Goal: Communication & Community: Answer question/provide support

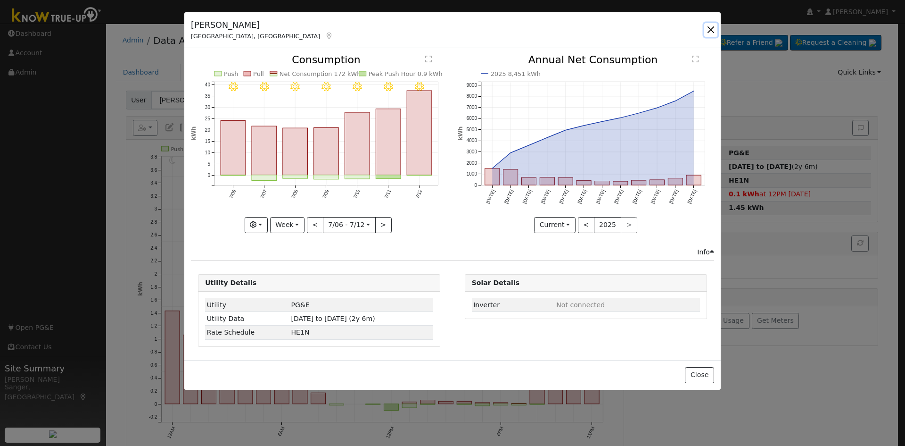
click at [711, 27] on button "button" at bounding box center [711, 29] width 13 height 13
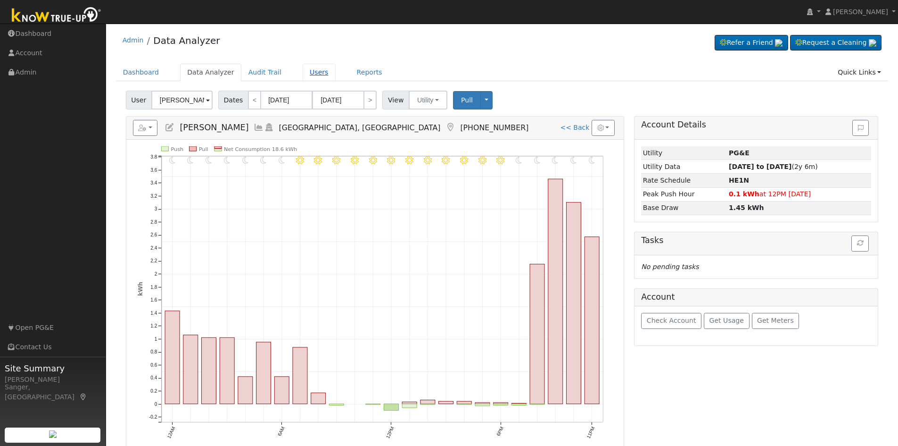
click at [304, 72] on link "Users" at bounding box center [319, 72] width 33 height 17
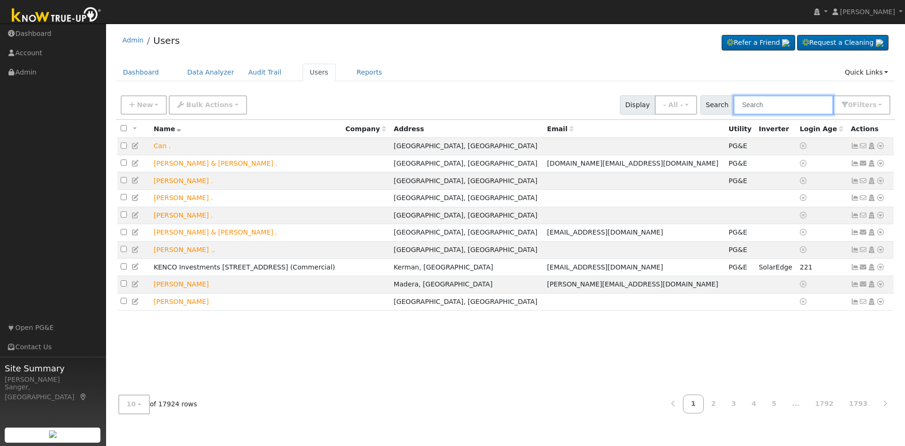
click at [766, 108] on input "text" at bounding box center [784, 104] width 100 height 19
paste input "Lynda Boman"
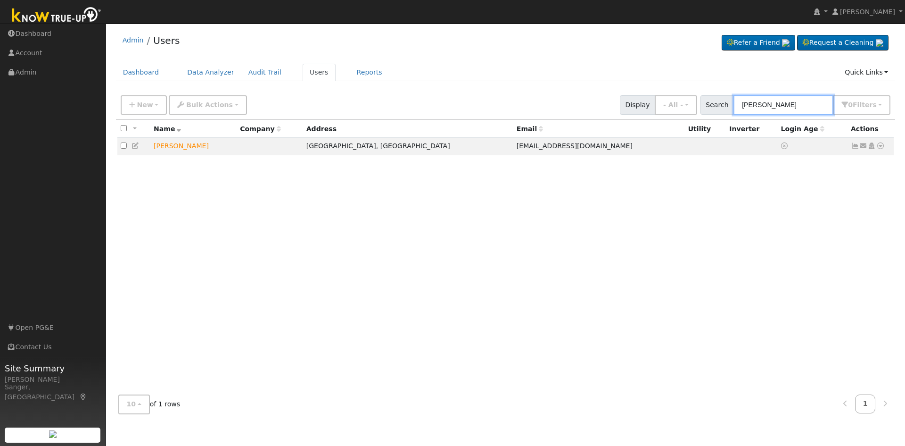
type input "Lynda Boman"
click at [865, 147] on icon at bounding box center [864, 145] width 8 height 7
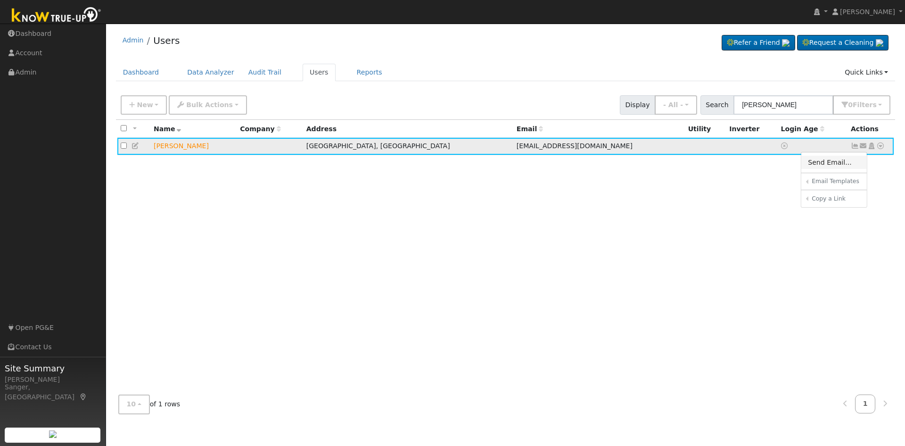
click at [828, 167] on link "Send Email..." at bounding box center [835, 162] width 66 height 13
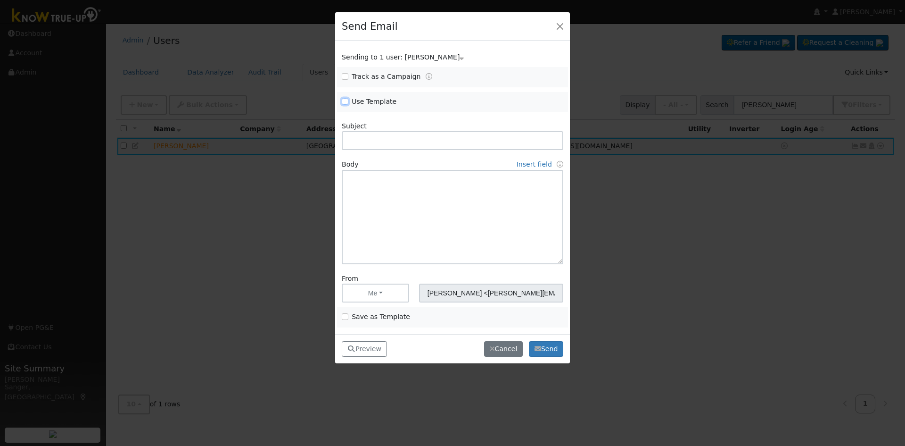
drag, startPoint x: 344, startPoint y: 99, endPoint x: 387, endPoint y: 116, distance: 45.7
click at [346, 100] on input "Use Template" at bounding box center [345, 101] width 7 height 7
checkbox input "true"
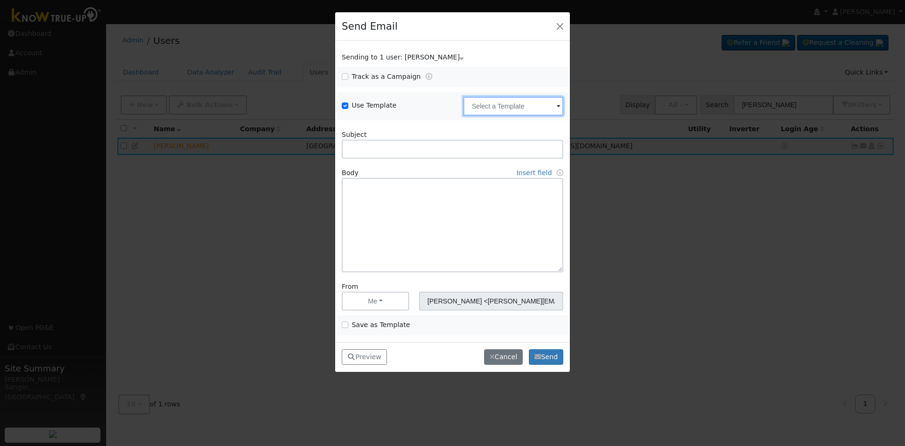
click at [499, 108] on input "text" at bounding box center [514, 106] width 100 height 19
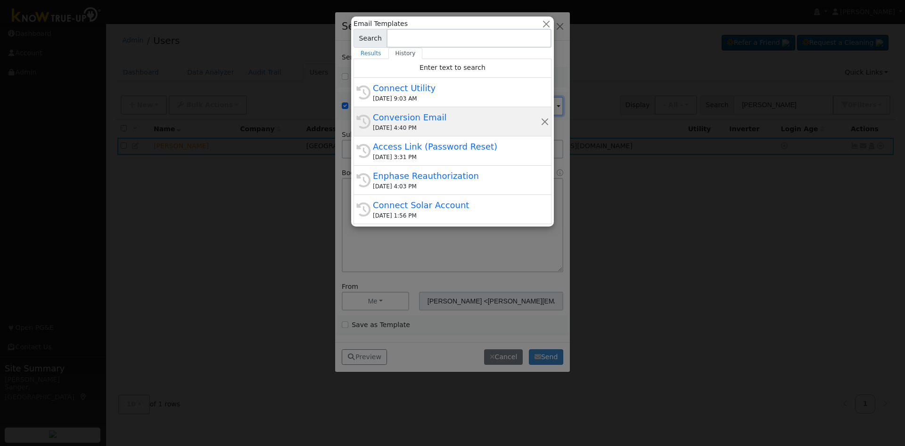
click at [455, 125] on div "09/05/2025 4:40 PM" at bounding box center [457, 128] width 168 height 8
type input "Conversion Email"
type input "Connect Your Utility Account"
type textarea "Dear {user_fname}, The first step is to connect your electric utility account. …"
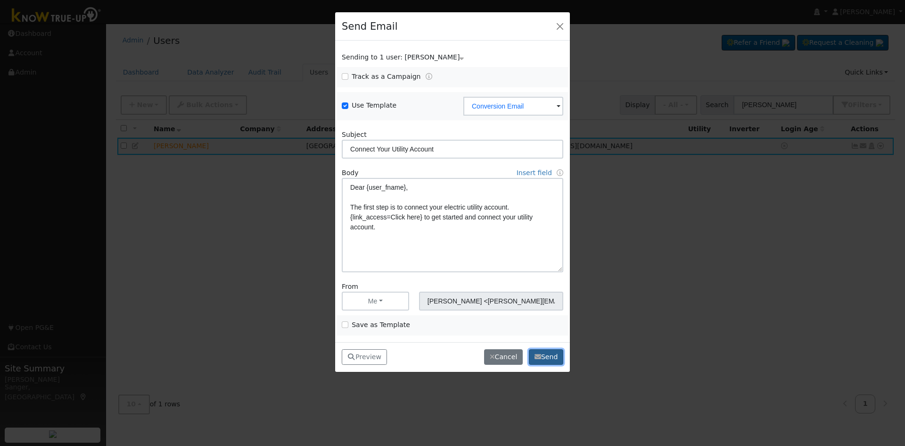
click at [553, 357] on button "Send" at bounding box center [546, 357] width 34 height 16
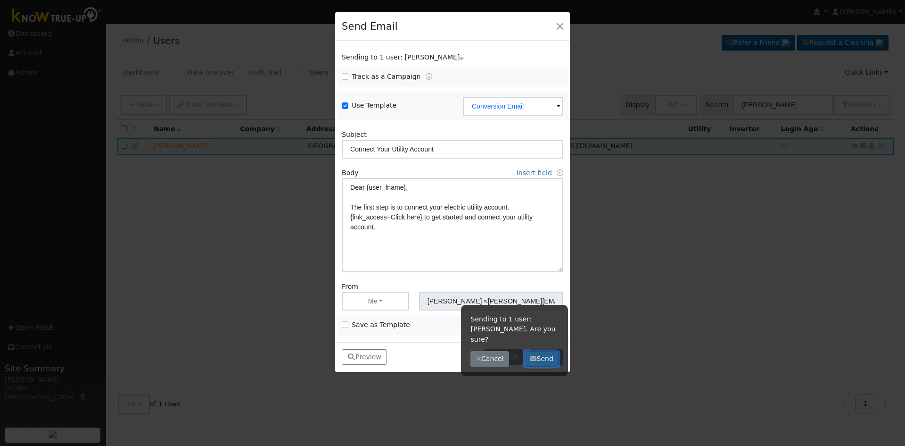
drag, startPoint x: 540, startPoint y: 348, endPoint x: 527, endPoint y: 323, distance: 28.7
click at [540, 351] on button "Send" at bounding box center [542, 359] width 34 height 16
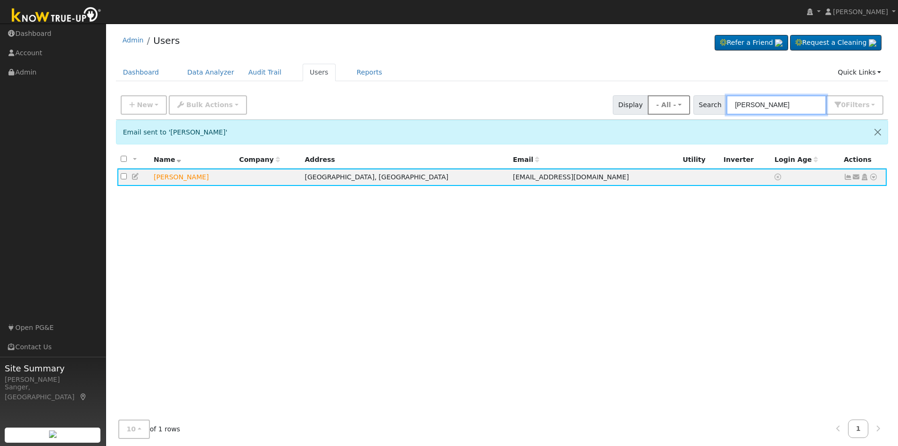
drag, startPoint x: 793, startPoint y: 106, endPoint x: 687, endPoint y: 108, distance: 105.6
click at [688, 108] on div "New Add User Quick Add Quick Connect Quick Convert Lead Bulk Actions Send Email…" at bounding box center [502, 103] width 767 height 23
paste input "Gabriel Halls"
type input "Gabriel Halls"
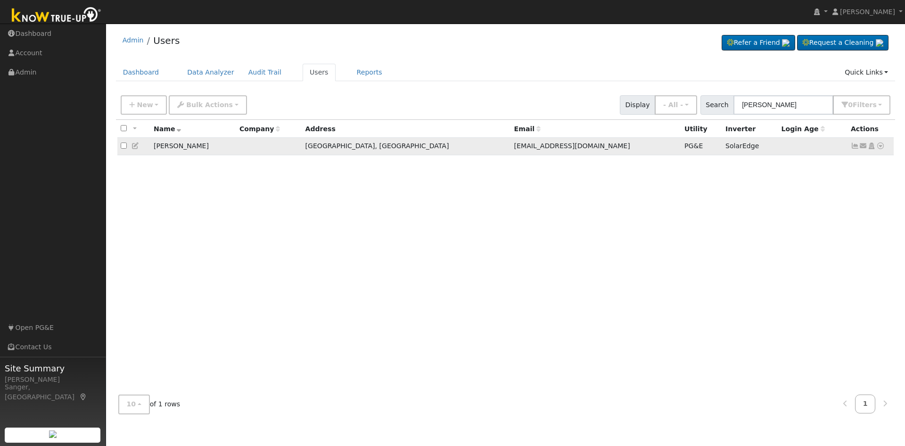
click at [856, 146] on icon at bounding box center [855, 145] width 8 height 7
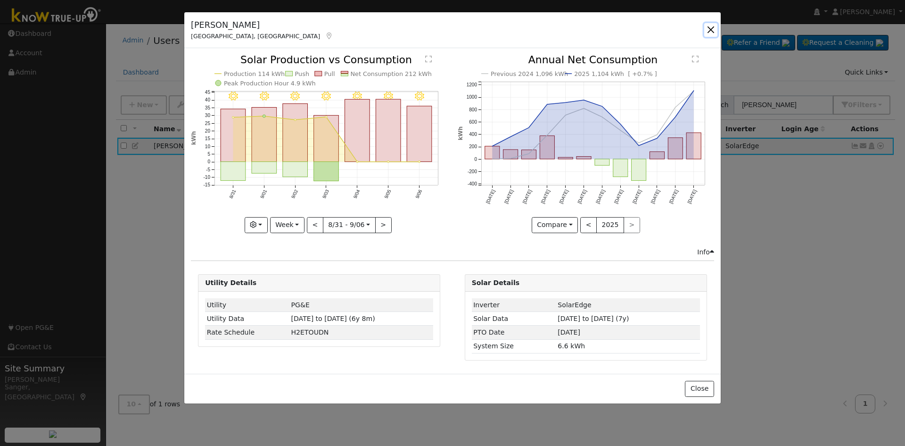
click at [711, 29] on button "button" at bounding box center [711, 29] width 13 height 13
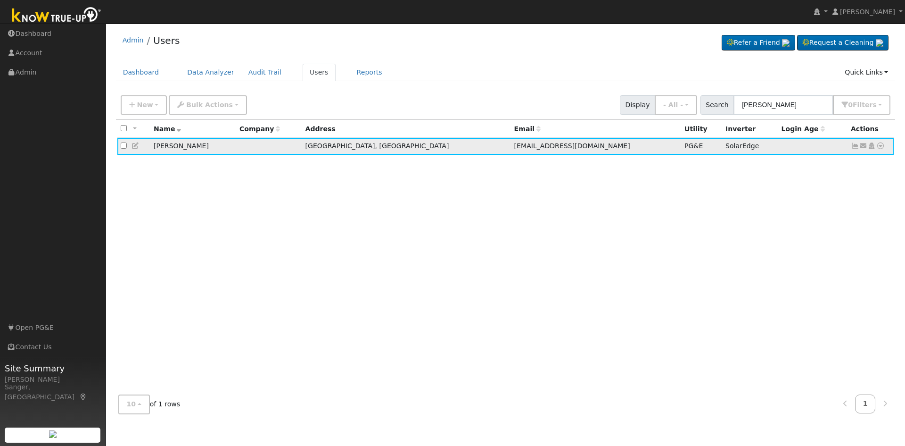
click at [144, 148] on td at bounding box center [133, 146] width 33 height 17
click at [137, 148] on icon at bounding box center [136, 145] width 8 height 7
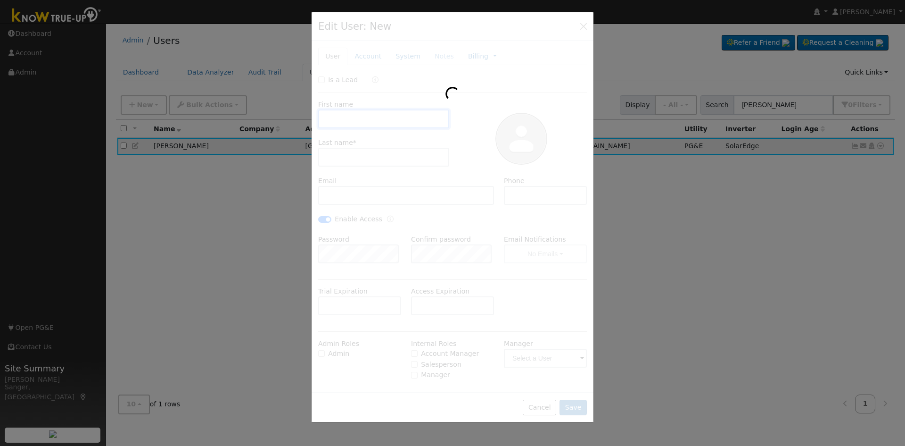
type input "Gabriel"
type input "Halls"
type input "bigghalls@hotmail.com"
type input "559-455-7714"
checkbox input "true"
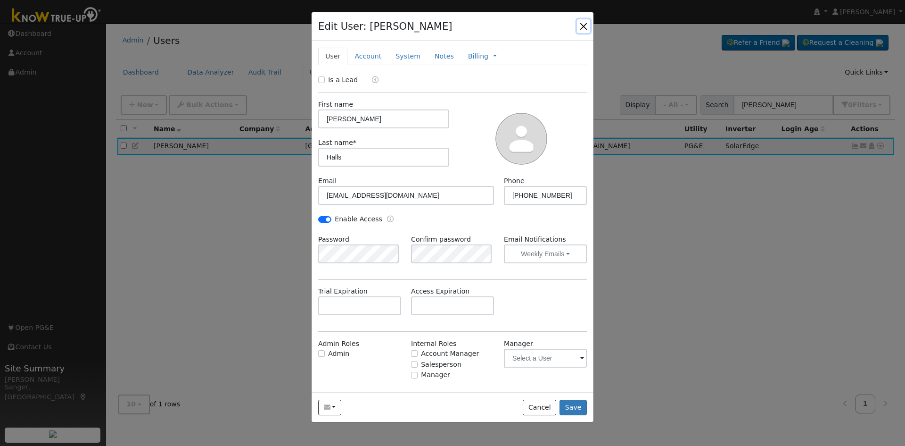
click at [586, 25] on button "button" at bounding box center [583, 25] width 13 height 13
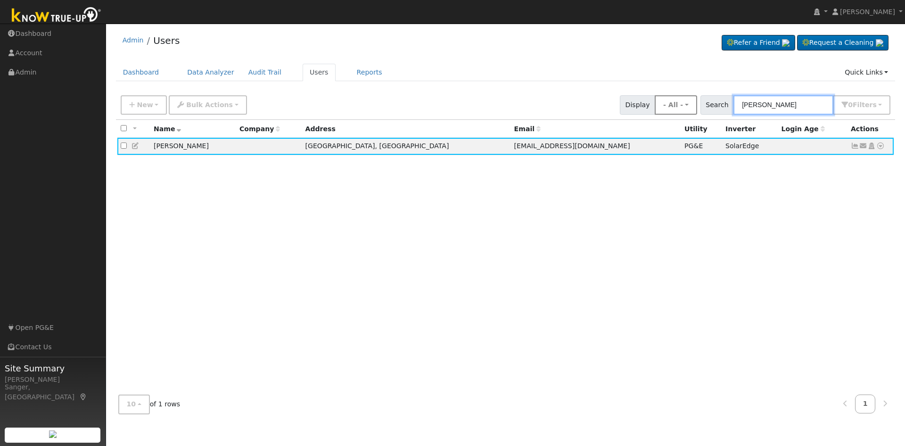
drag, startPoint x: 772, startPoint y: 106, endPoint x: 690, endPoint y: 106, distance: 82.1
click at [691, 106] on div "New Add User Quick Add Quick Connect Quick Convert Lead Bulk Actions Send Email…" at bounding box center [506, 103] width 774 height 23
paste input "[PERSON_NAME]"
type input "[PERSON_NAME]"
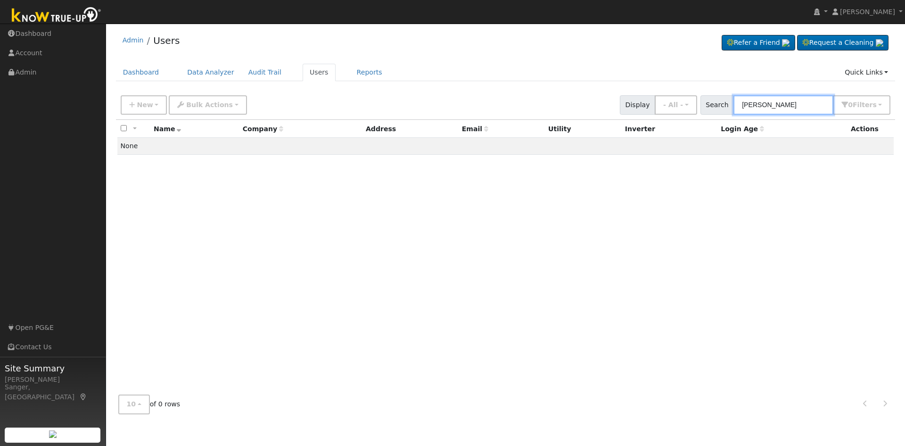
click at [806, 105] on input "[PERSON_NAME]" at bounding box center [784, 104] width 100 height 19
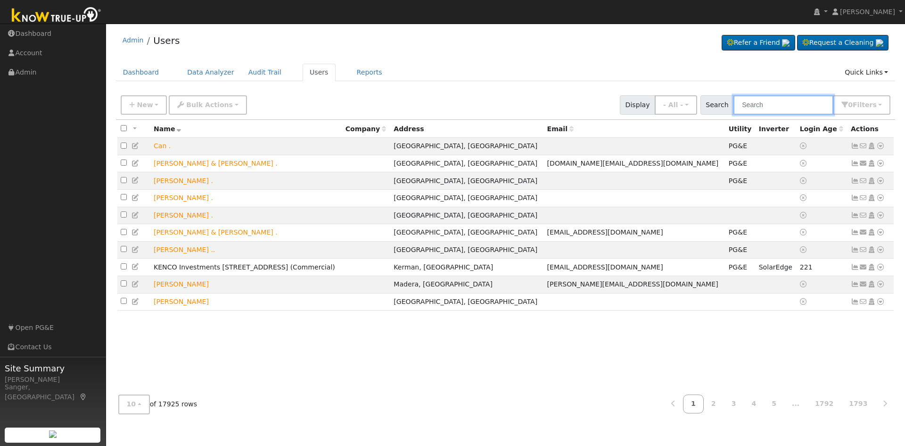
click at [787, 104] on input "text" at bounding box center [784, 104] width 100 height 19
paste input "[PERSON_NAME]"
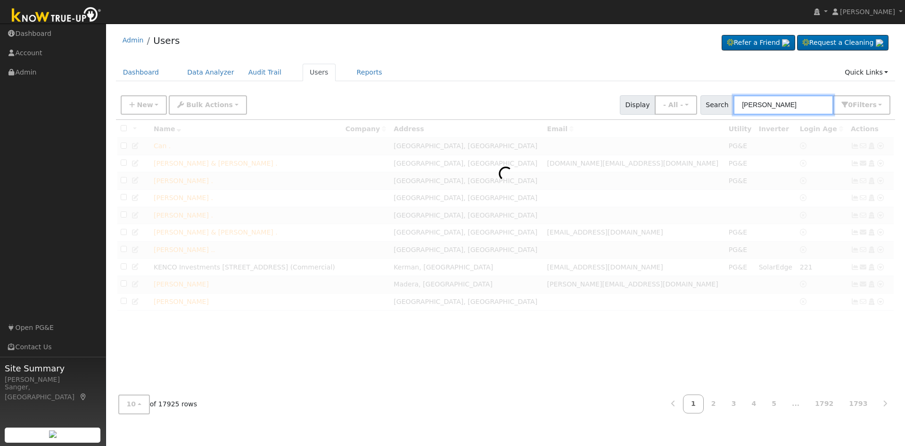
type input "[PERSON_NAME]"
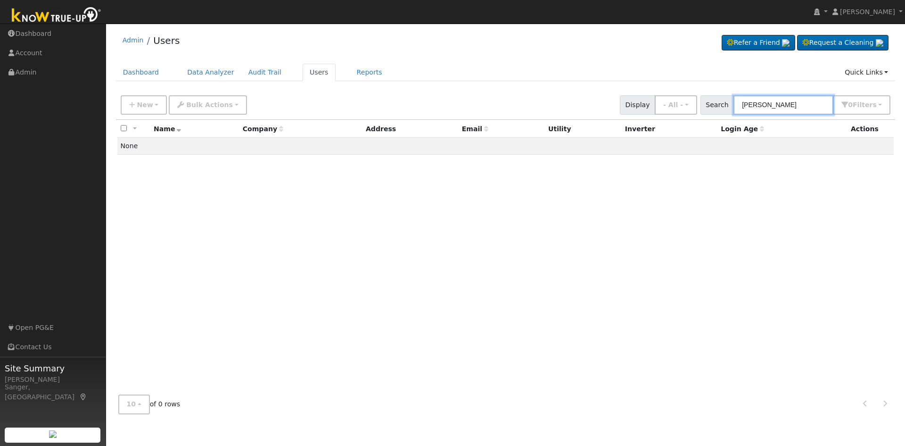
click at [796, 105] on input "[PERSON_NAME]" at bounding box center [784, 104] width 100 height 19
click at [811, 112] on input "[PERSON_NAME]" at bounding box center [784, 104] width 100 height 19
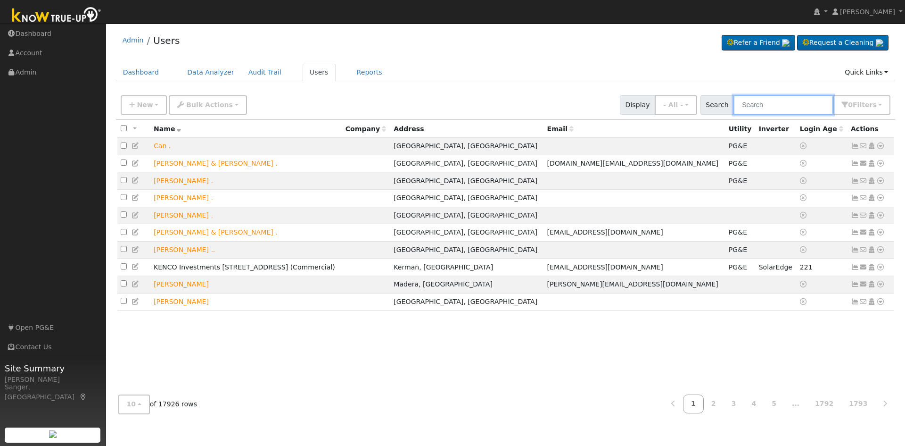
click at [763, 99] on input "text" at bounding box center [784, 104] width 100 height 19
paste input "[PERSON_NAME]"
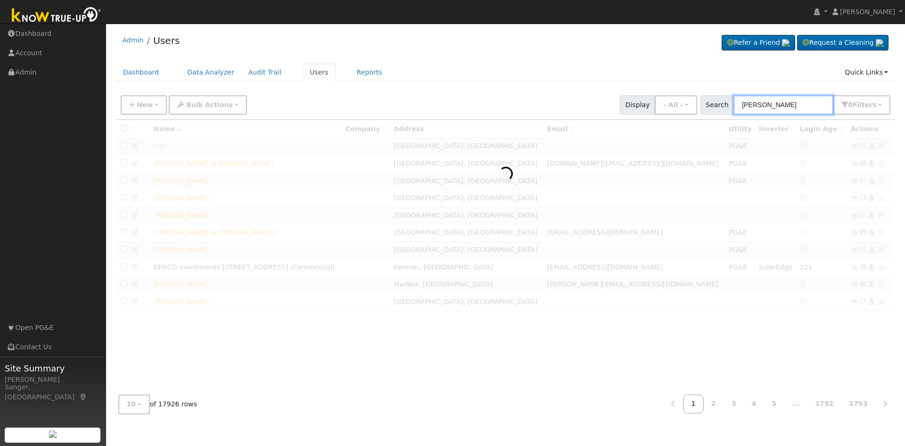
type input "[PERSON_NAME]"
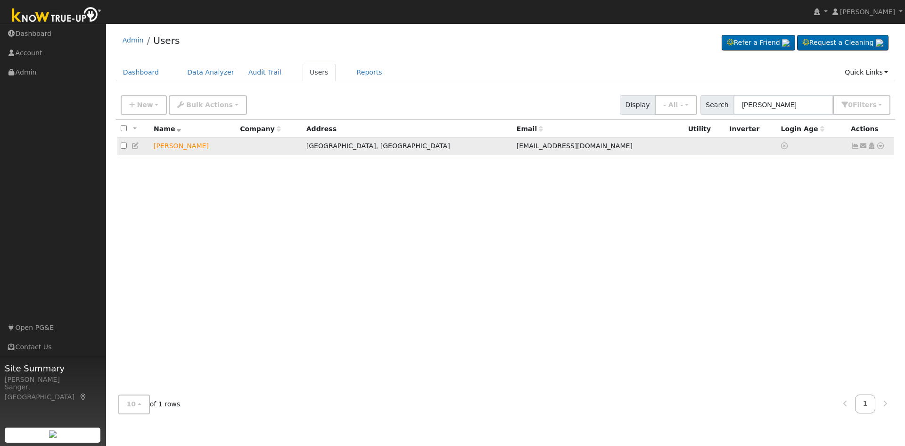
click at [864, 147] on icon at bounding box center [864, 145] width 8 height 7
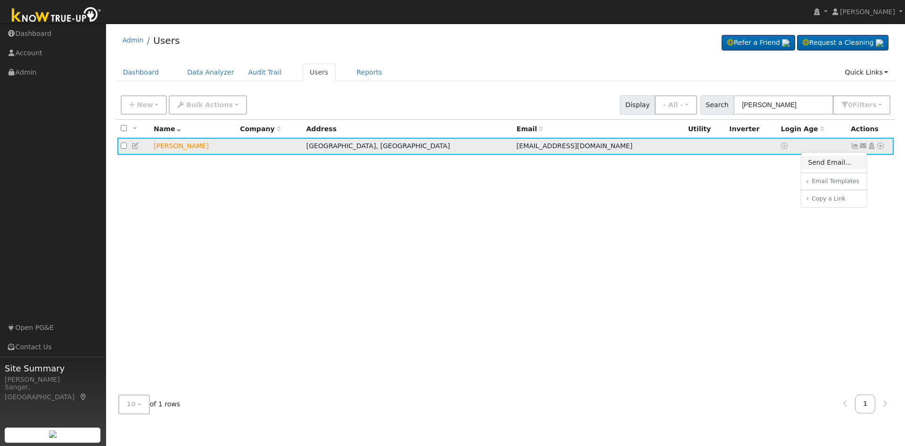
click at [848, 165] on link "Send Email..." at bounding box center [835, 162] width 66 height 13
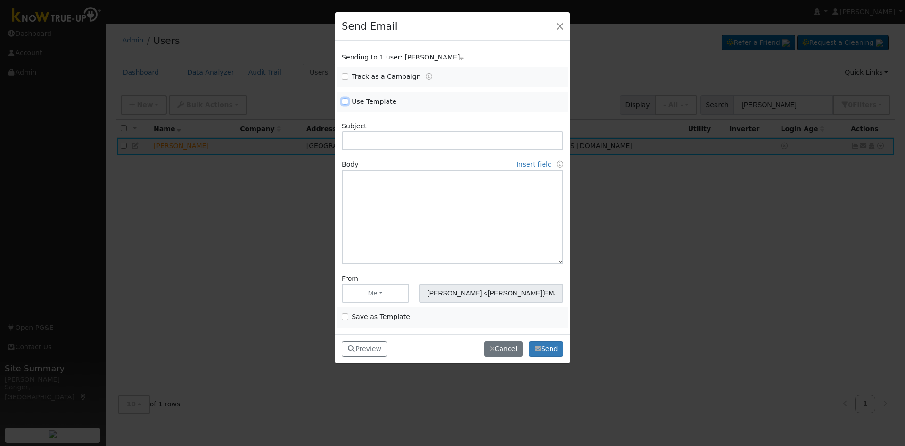
click at [345, 102] on input "Use Template" at bounding box center [345, 101] width 7 height 7
checkbox input "true"
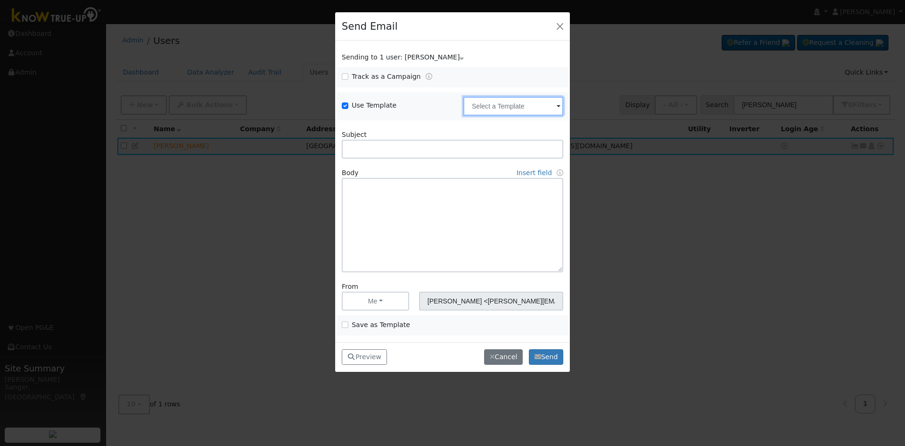
click at [526, 110] on input "text" at bounding box center [514, 106] width 100 height 19
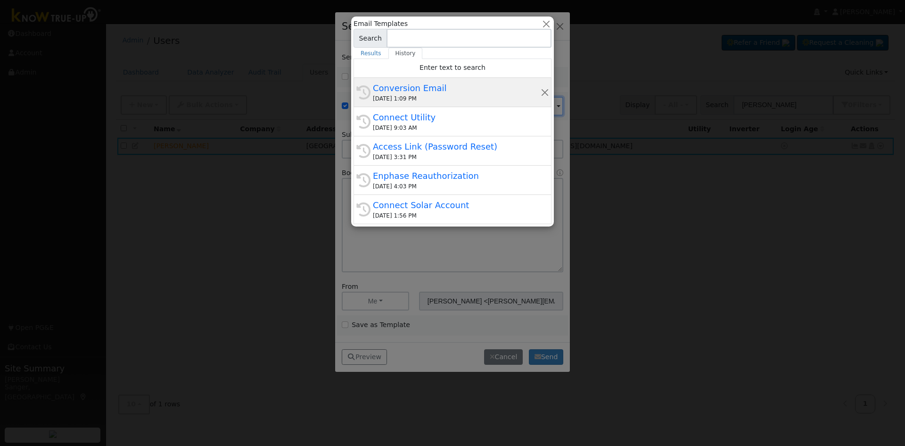
click at [450, 96] on div "[DATE] 1:09 PM" at bounding box center [457, 98] width 168 height 8
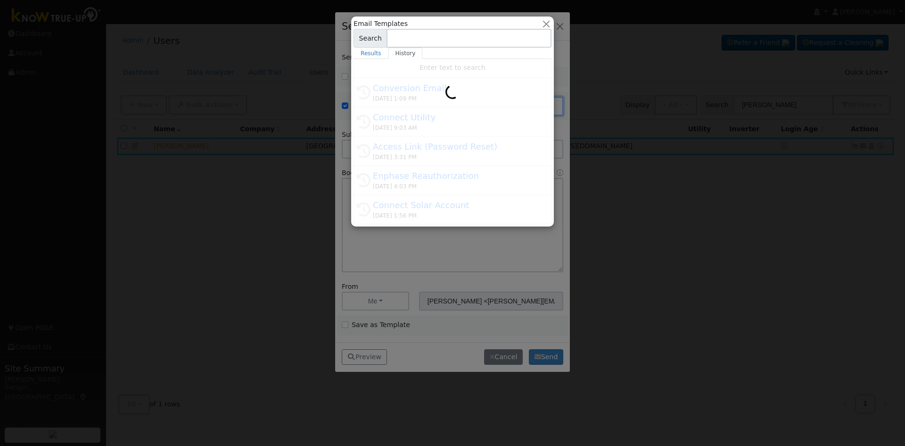
type input "Conversion Email"
type input "Connect Your Utility Account"
type textarea "Dear {user_fname}, The first step is to connect your electric utility account. …"
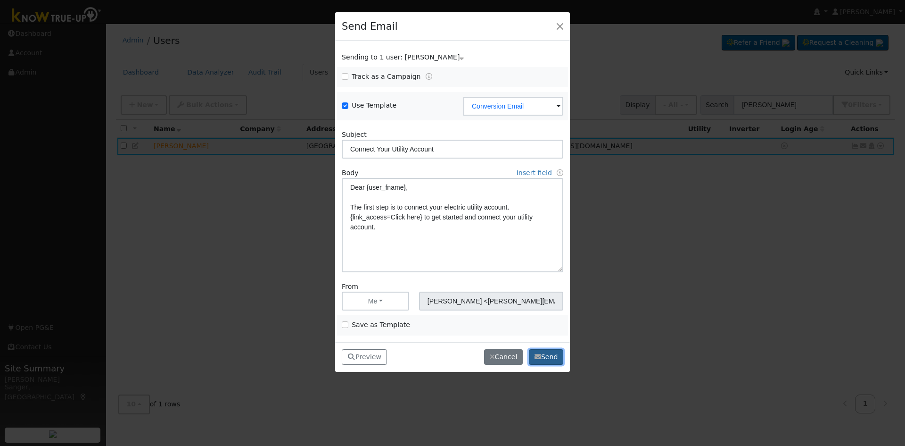
click at [544, 360] on button "Send" at bounding box center [546, 357] width 34 height 16
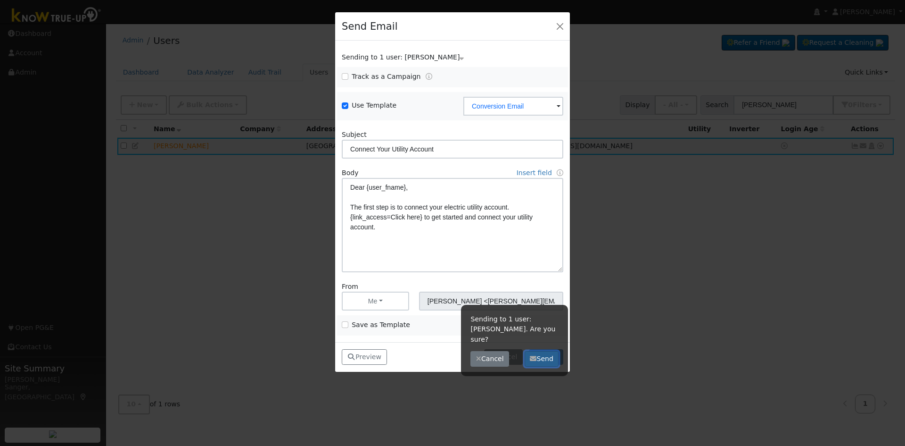
click at [542, 351] on button "Send" at bounding box center [542, 359] width 34 height 16
